Goal: Check status: Check status

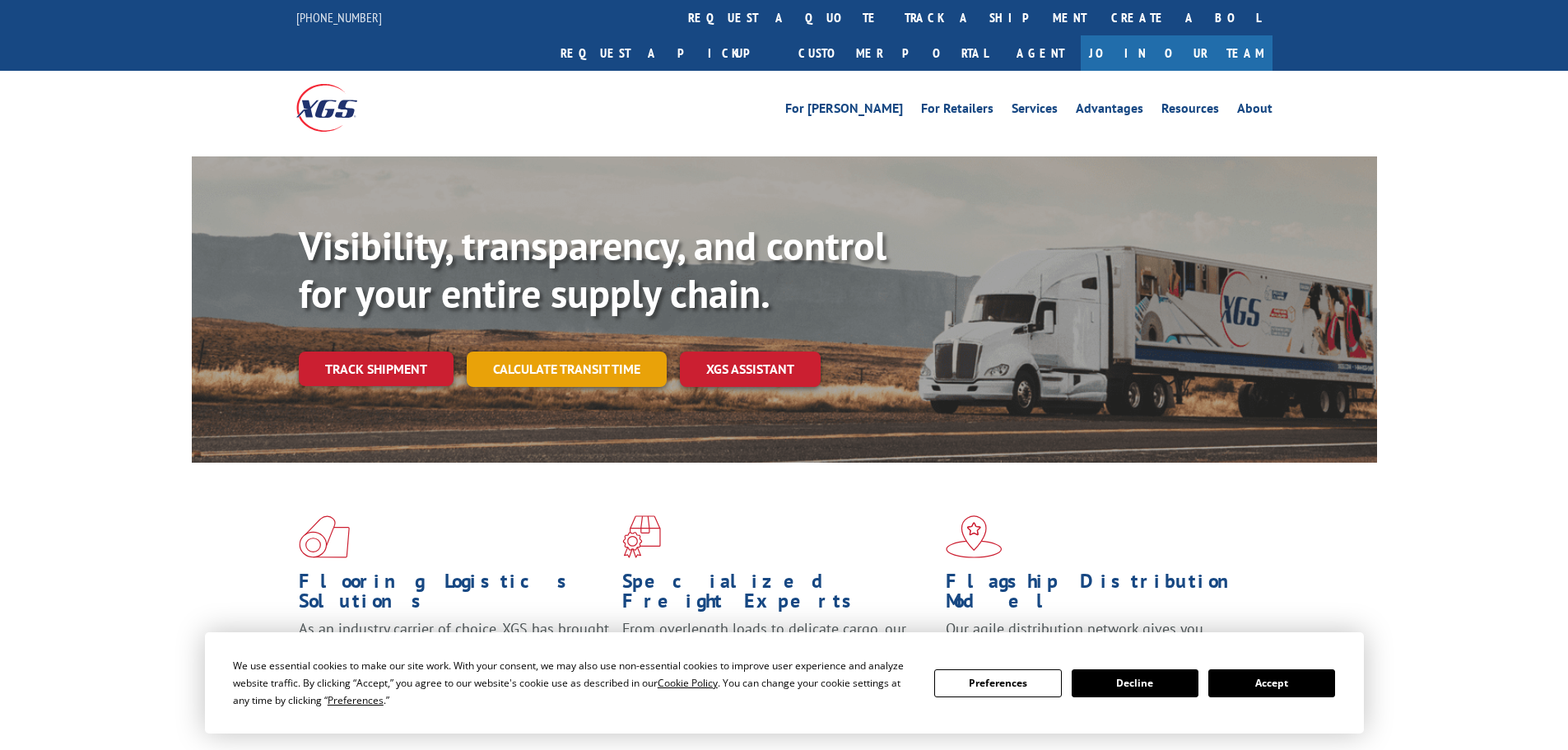
click at [612, 352] on link "Calculate transit time" at bounding box center [566, 369] width 200 height 35
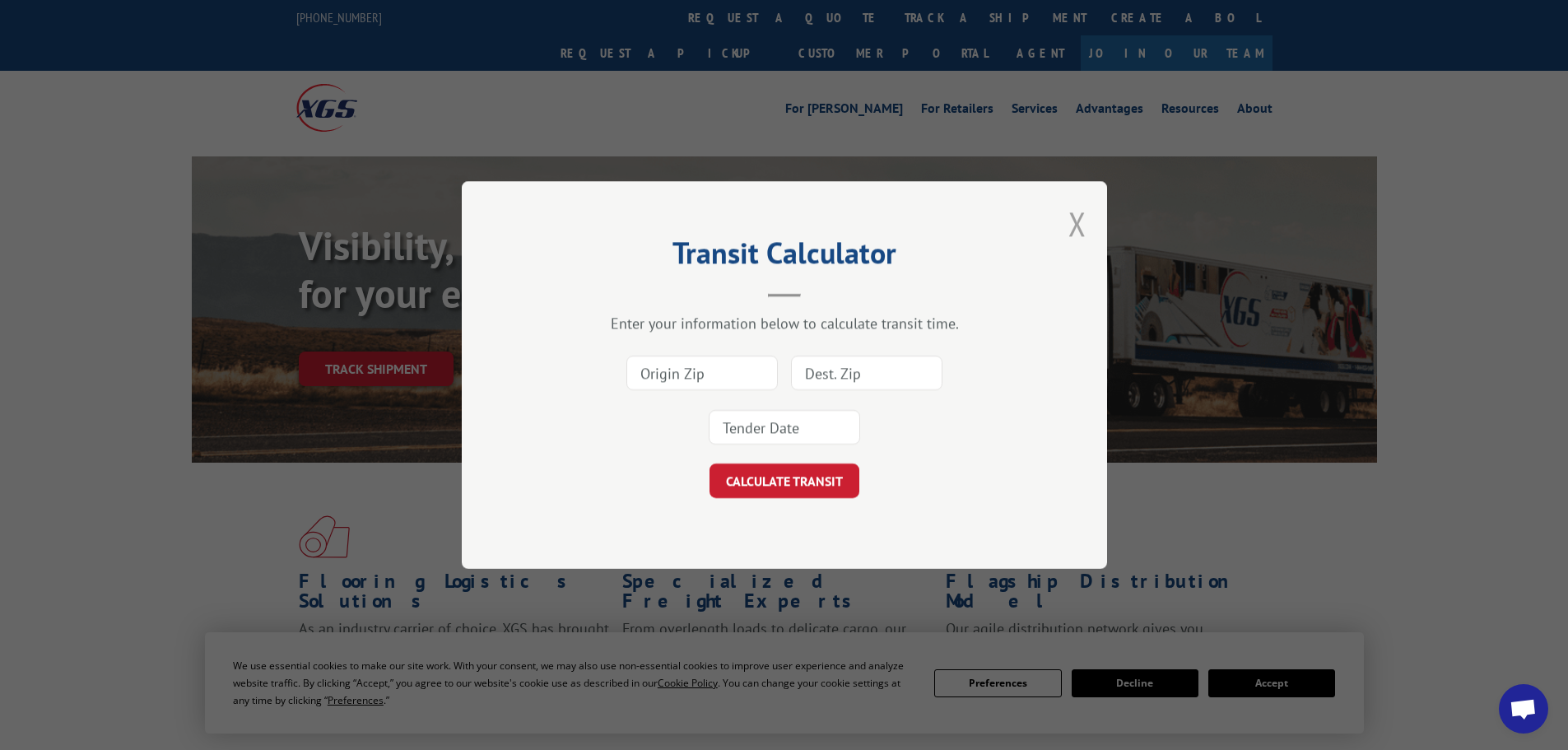
click at [1069, 228] on button "Close modal" at bounding box center [1077, 223] width 18 height 44
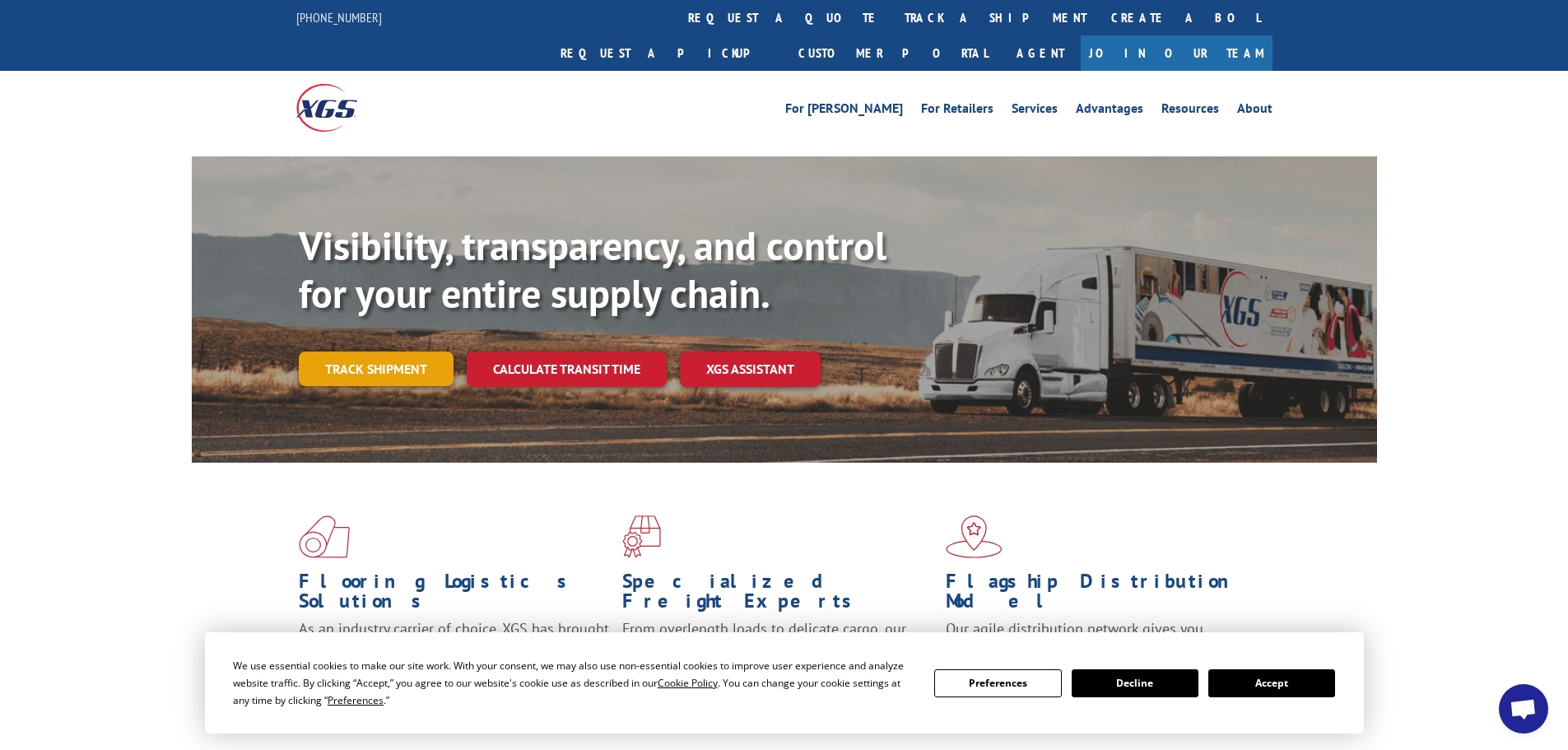
click at [382, 352] on link "Track shipment" at bounding box center [375, 369] width 155 height 35
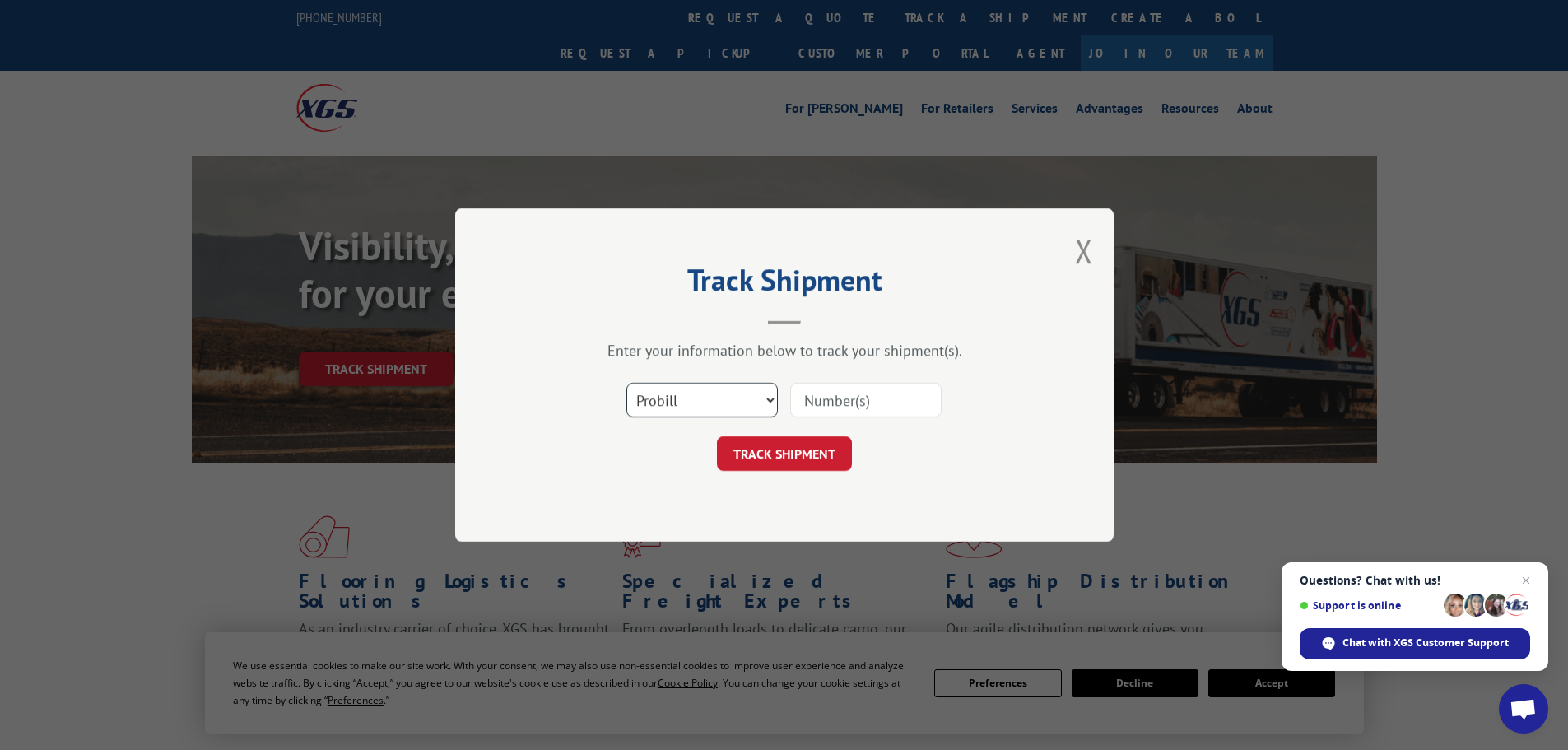
click at [696, 402] on select "Select category... Probill BOL PO" at bounding box center [702, 400] width 151 height 35
click at [626, 382] on select "Select category... Probill BOL PO" at bounding box center [702, 400] width 151 height 35
click at [712, 398] on select "Select category... Probill BOL PO" at bounding box center [702, 400] width 151 height 35
select select "bol"
click at [626, 382] on select "Select category... Probill BOL PO" at bounding box center [702, 400] width 151 height 35
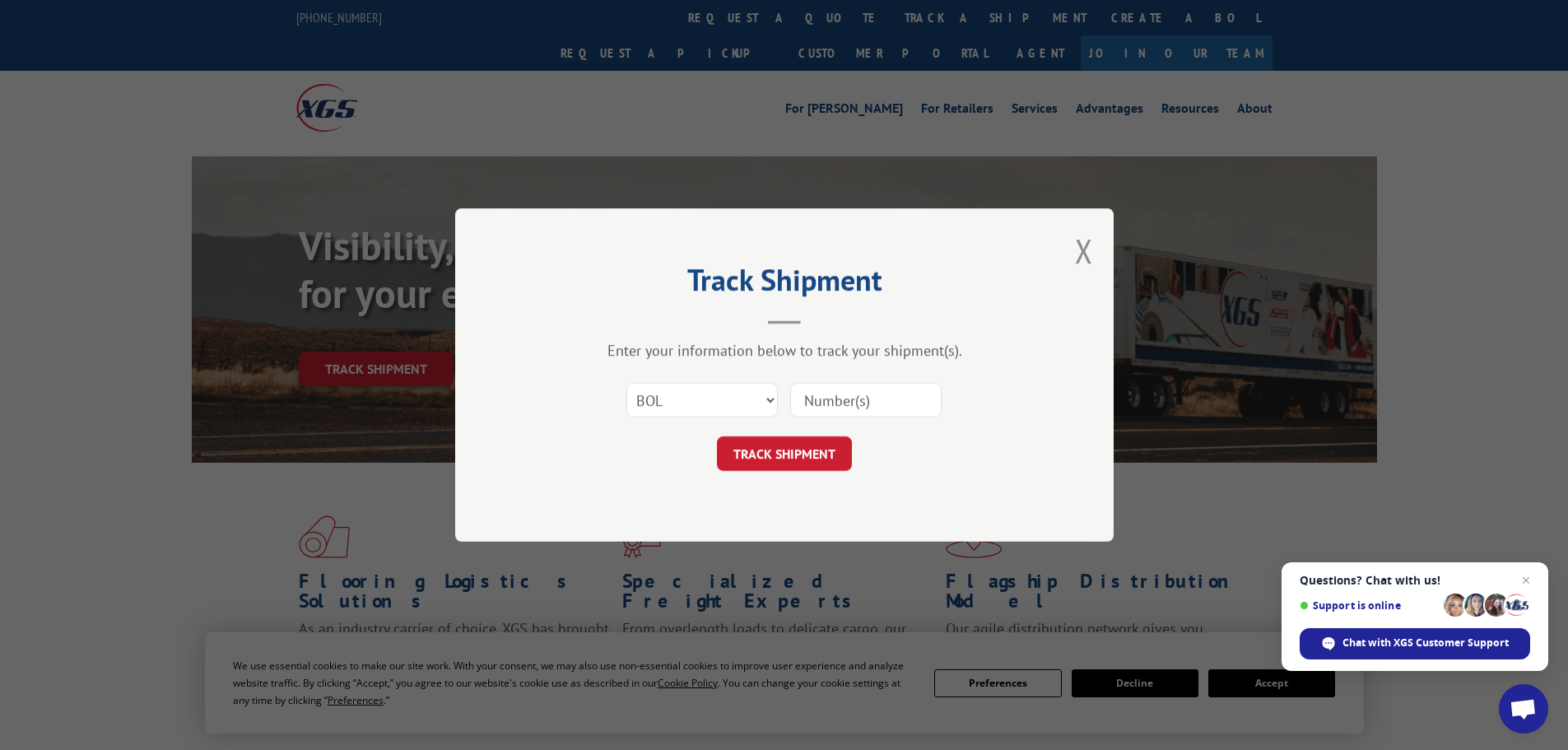
click at [838, 407] on input at bounding box center [865, 400] width 151 height 35
paste input "7060720"
type input "7060720"
click at [800, 451] on button "TRACK SHIPMENT" at bounding box center [784, 453] width 135 height 35
